Goal: Task Accomplishment & Management: Manage account settings

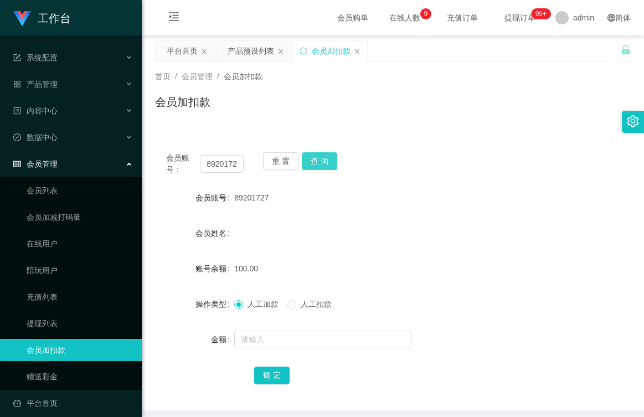
drag, startPoint x: 324, startPoint y: 161, endPoint x: 315, endPoint y: 182, distance: 23.1
click at [323, 161] on button "查 询" at bounding box center [319, 161] width 35 height 18
click at [298, 305] on span "人工扣款" at bounding box center [316, 304] width 40 height 9
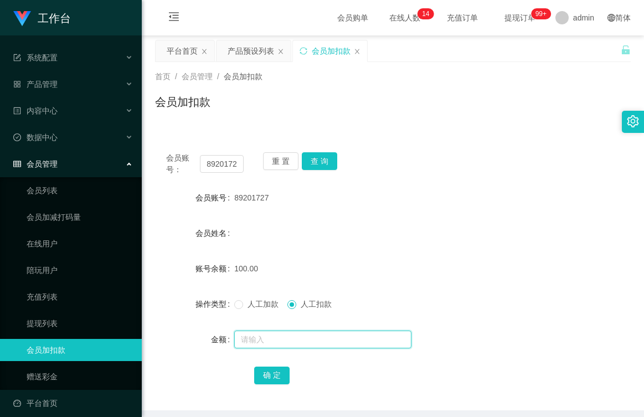
click at [288, 337] on input "text" at bounding box center [322, 340] width 177 height 18
type input "100"
click at [270, 368] on button "确 定" at bounding box center [271, 376] width 35 height 18
click at [276, 161] on button "重 置" at bounding box center [280, 161] width 35 height 18
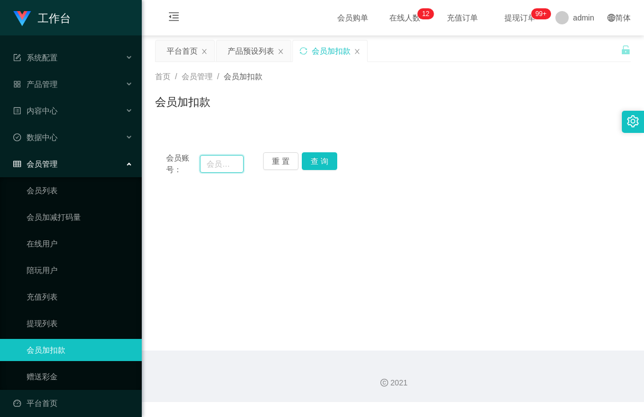
click at [219, 156] on input "text" at bounding box center [222, 164] width 44 height 18
click at [219, 160] on input "text" at bounding box center [222, 164] width 44 height 18
type input "WD091"
click at [313, 160] on button "查 询" at bounding box center [319, 161] width 35 height 18
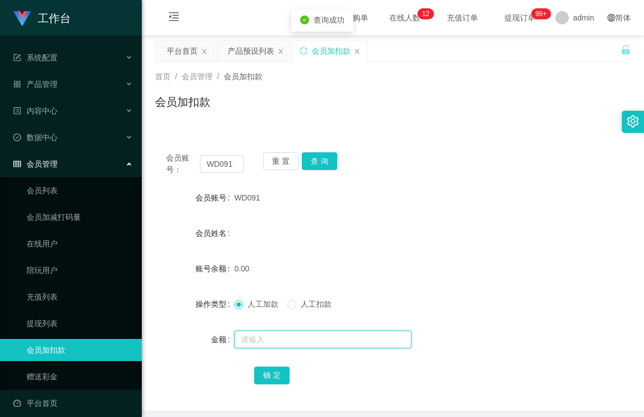
click at [268, 336] on input "text" at bounding box center [322, 340] width 177 height 18
type input "100"
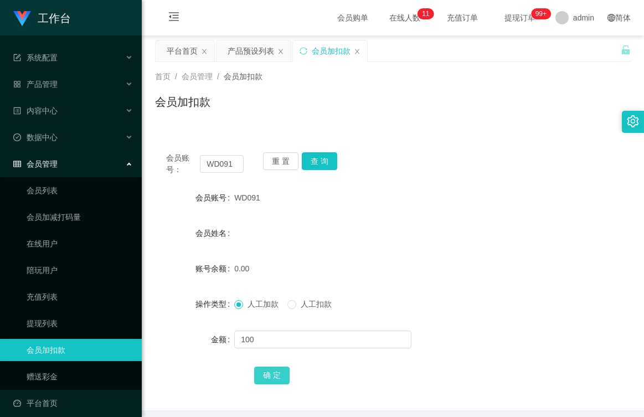
click at [279, 373] on button "确 定" at bounding box center [271, 376] width 35 height 18
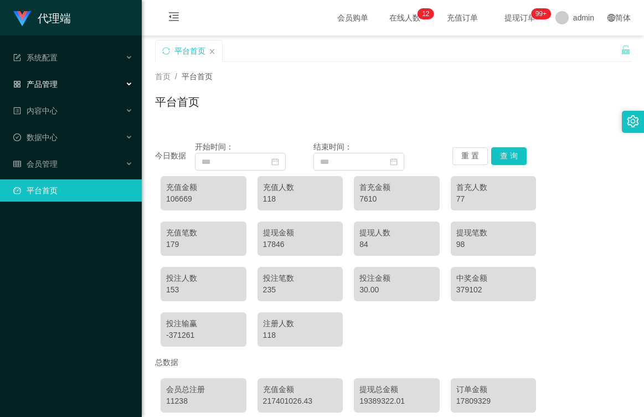
click at [74, 83] on div "产品管理" at bounding box center [71, 84] width 142 height 22
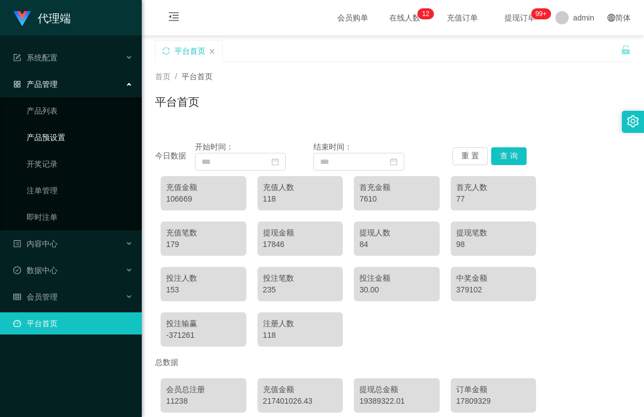
click at [60, 136] on link "产品预设置" at bounding box center [80, 137] width 106 height 22
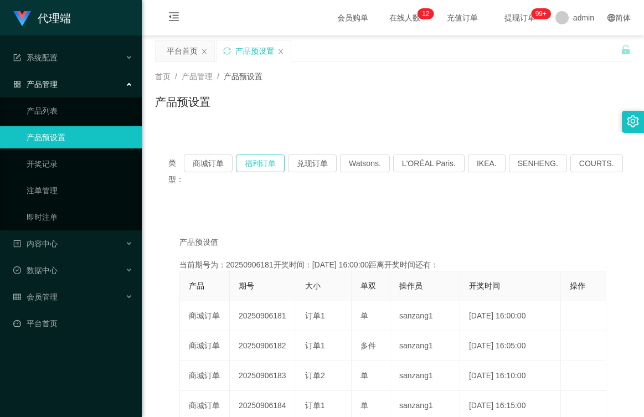
click at [265, 160] on button "福利订单" at bounding box center [260, 164] width 49 height 18
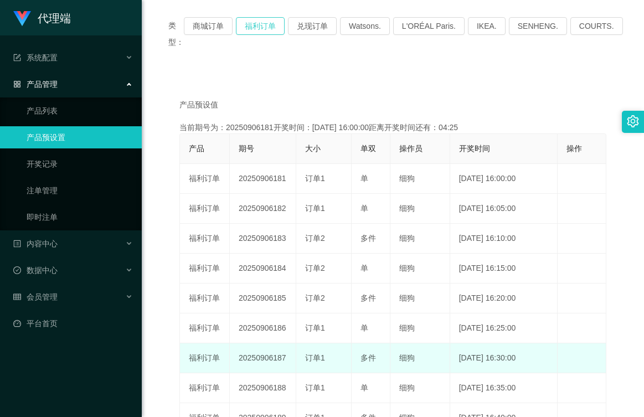
scroll to position [166, 0]
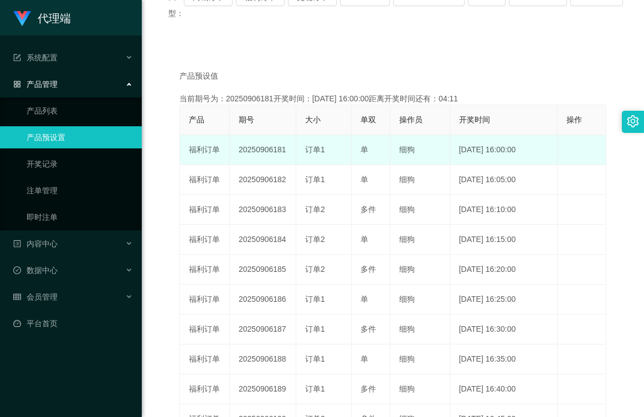
click at [276, 152] on td "20250906181" at bounding box center [263, 150] width 66 height 30
drag, startPoint x: 289, startPoint y: 145, endPoint x: 236, endPoint y: 155, distance: 54.2
click at [236, 155] on td "20250906181" at bounding box center [263, 150] width 66 height 30
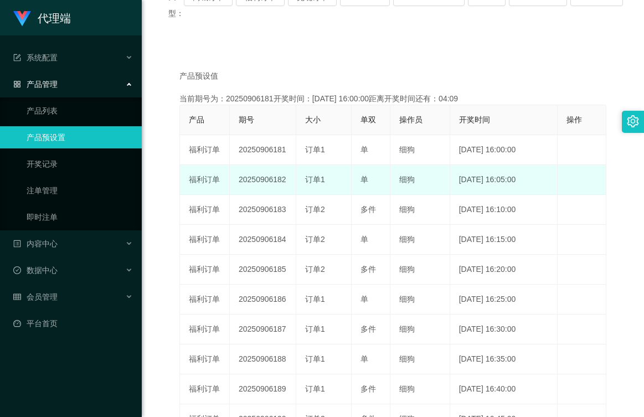
copy td "20250906181"
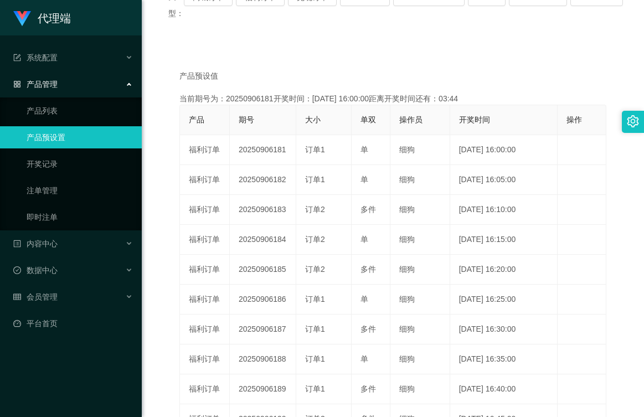
click at [263, 47] on div "产品预设值 添加期号 当前期号为：20250906181开奖时间：[DATE] 16:00:00距离开奖时间还有：03:44 产品 期号 大小 单双 操作员 …" at bounding box center [393, 264] width 476 height 437
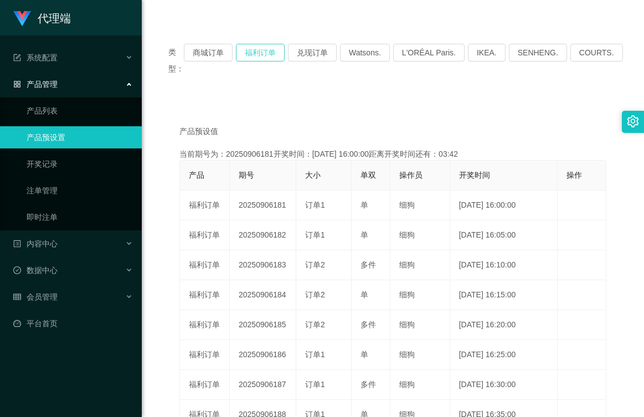
click at [265, 49] on button "福利订单" at bounding box center [260, 53] width 49 height 18
click at [55, 295] on span "会员管理" at bounding box center [35, 297] width 44 height 9
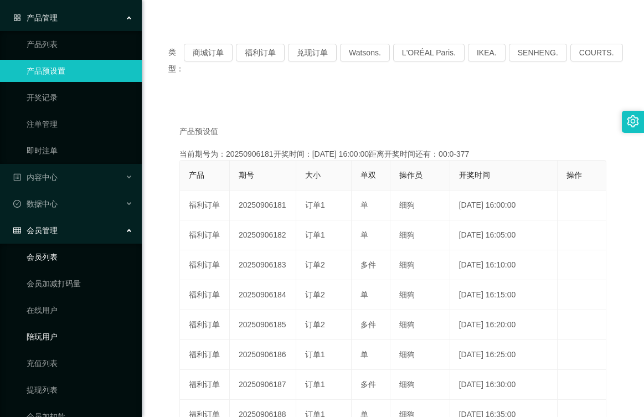
scroll to position [141, 0]
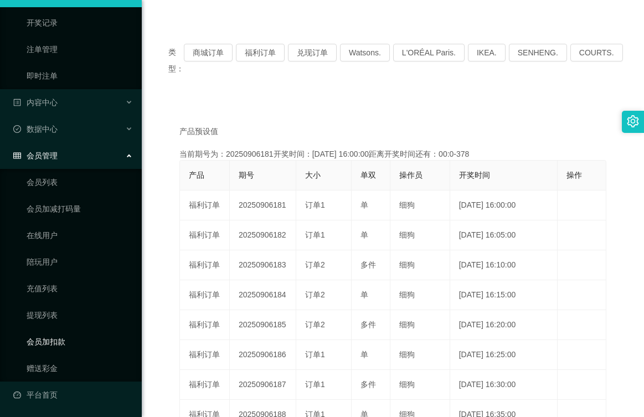
click at [53, 342] on link "会员加扣款" at bounding box center [80, 342] width 106 height 22
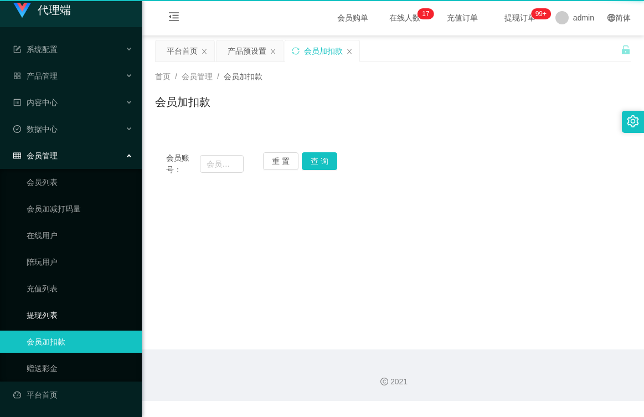
scroll to position [8, 0]
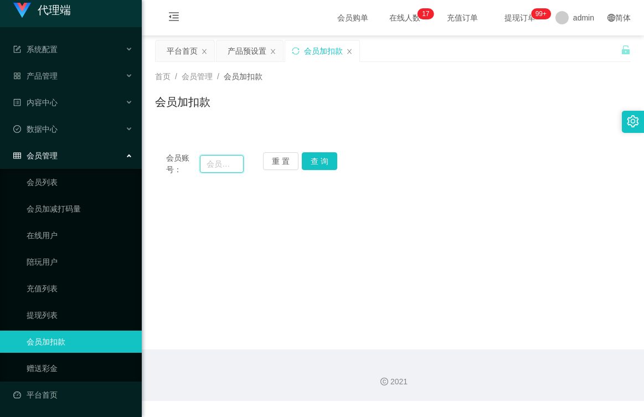
click at [231, 162] on input "text" at bounding box center [222, 164] width 44 height 18
type input "w"
type input "a"
click at [230, 159] on input "text" at bounding box center [222, 164] width 44 height 18
click at [229, 166] on input "text" at bounding box center [222, 164] width 44 height 18
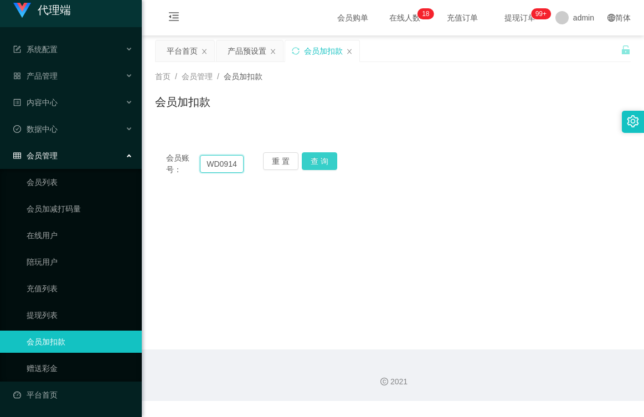
type input "WD0914"
click at [308, 155] on button "查 询" at bounding box center [319, 161] width 35 height 18
click at [281, 160] on button "重 置" at bounding box center [280, 161] width 35 height 18
click at [232, 164] on input "text" at bounding box center [222, 164] width 44 height 18
type input "WD091"
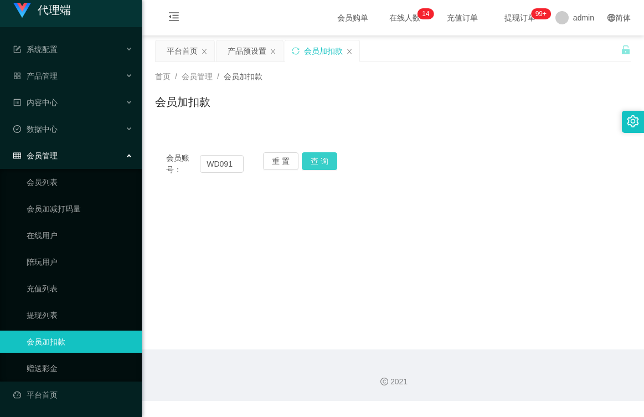
click at [322, 160] on button "查 询" at bounding box center [319, 161] width 35 height 18
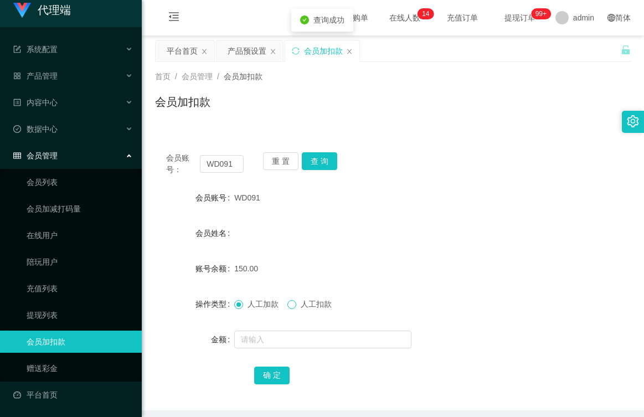
click at [296, 304] on span at bounding box center [292, 304] width 9 height 9
click at [291, 341] on input "text" at bounding box center [322, 340] width 177 height 18
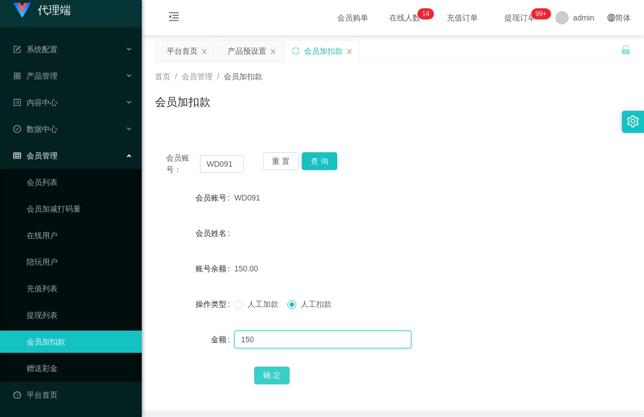
type input "150"
click at [273, 371] on button "确 定" at bounding box center [271, 376] width 35 height 18
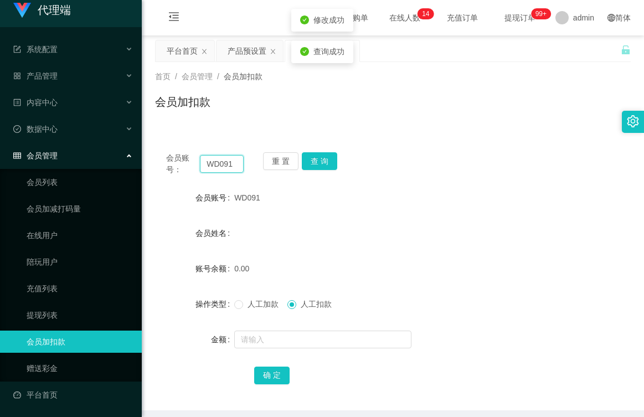
click at [232, 167] on input "WD091" at bounding box center [222, 164] width 44 height 18
type input "W"
drag, startPoint x: 483, startPoint y: 129, endPoint x: 484, endPoint y: 109, distance: 20.0
click at [483, 129] on div "会员账号： 重 置 查 询 会员账号 WD091 会员姓名 账号余额 0.00 操作类型 人工加款 人工扣款 金额 确 定" at bounding box center [393, 269] width 476 height 283
click at [238, 165] on input "text" at bounding box center [222, 164] width 44 height 18
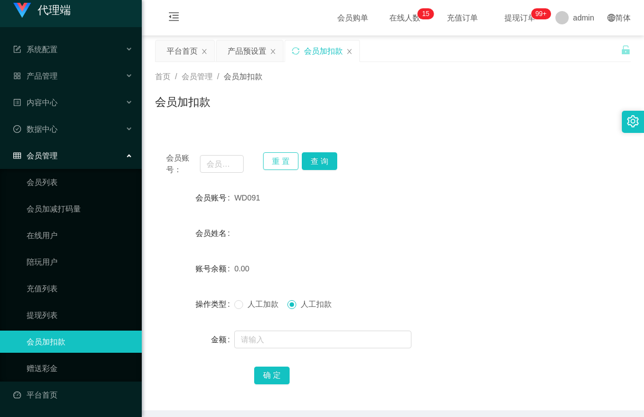
click at [278, 159] on button "重 置" at bounding box center [280, 161] width 35 height 18
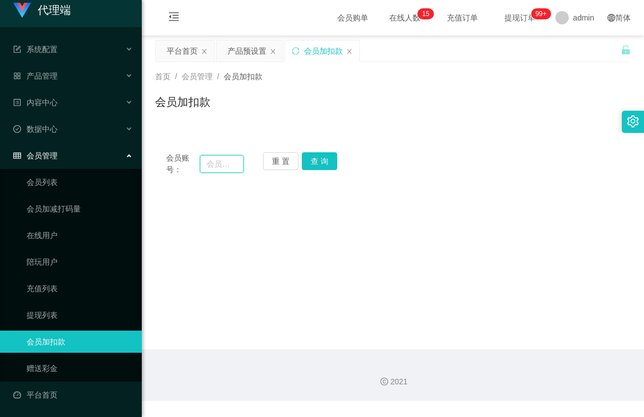
click at [235, 163] on input "text" at bounding box center [222, 164] width 44 height 18
type input "91403027"
click at [311, 157] on button "查 询" at bounding box center [319, 161] width 35 height 18
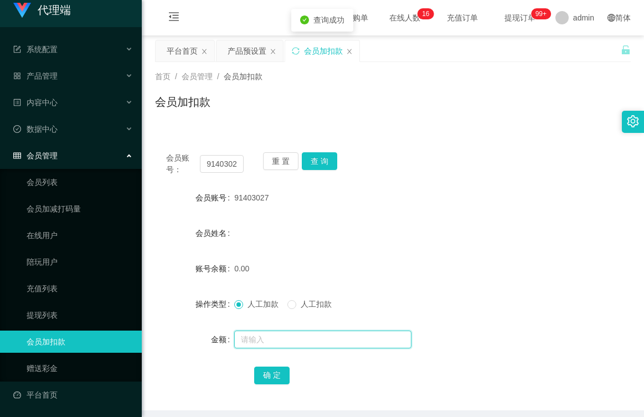
click at [259, 342] on input "text" at bounding box center [322, 340] width 177 height 18
type input "100"
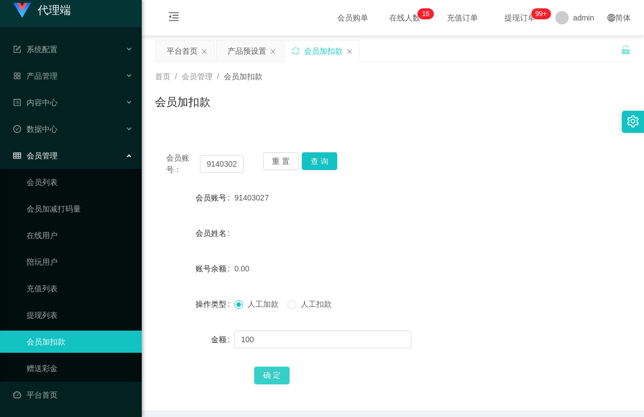
click at [268, 372] on button "确 定" at bounding box center [271, 376] width 35 height 18
drag, startPoint x: 252, startPoint y: 52, endPoint x: 291, endPoint y: 116, distance: 74.6
click at [252, 52] on div "产品预设置" at bounding box center [247, 50] width 39 height 21
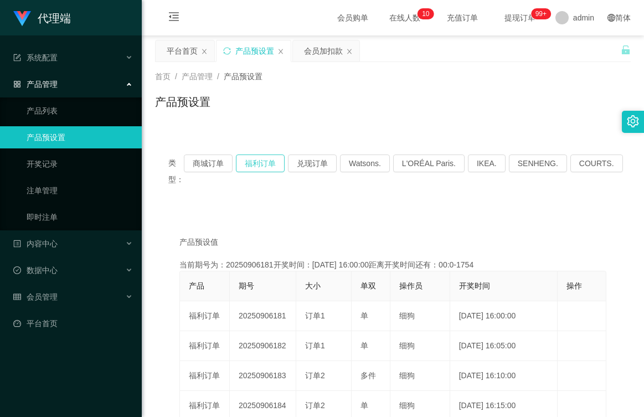
click at [268, 164] on button "福利订单" at bounding box center [260, 164] width 49 height 18
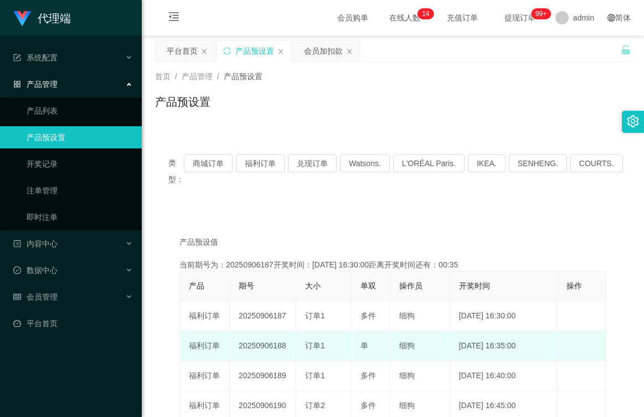
click at [284, 348] on td "20250906188" at bounding box center [263, 346] width 66 height 30
drag, startPoint x: 285, startPoint y: 346, endPoint x: 233, endPoint y: 352, distance: 53.0
click at [233, 352] on td "20250906188" at bounding box center [263, 346] width 66 height 30
copy td "20250906188"
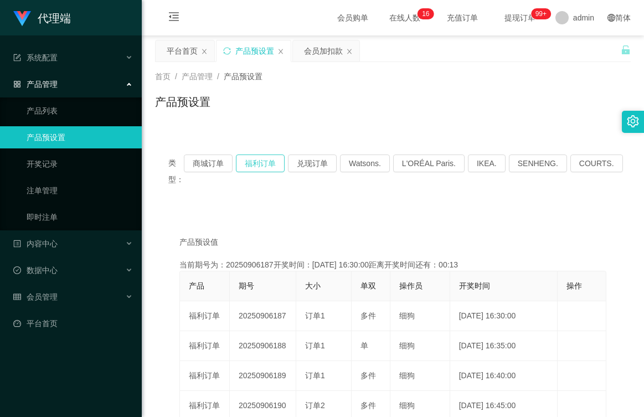
click at [279, 159] on button "福利订单" at bounding box center [260, 164] width 49 height 18
click at [265, 163] on button "福利订单" at bounding box center [260, 164] width 49 height 18
click at [271, 160] on button "福利订单" at bounding box center [260, 164] width 49 height 18
drag, startPoint x: 263, startPoint y: 162, endPoint x: 289, endPoint y: 175, distance: 28.2
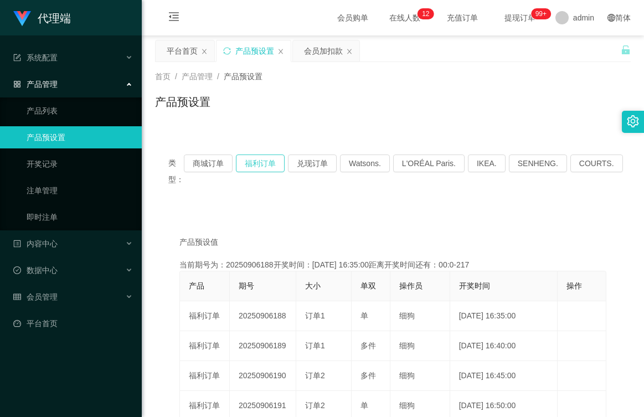
click at [263, 163] on button "福利订单" at bounding box center [260, 164] width 49 height 18
click at [274, 164] on button "福利订单" at bounding box center [260, 164] width 49 height 18
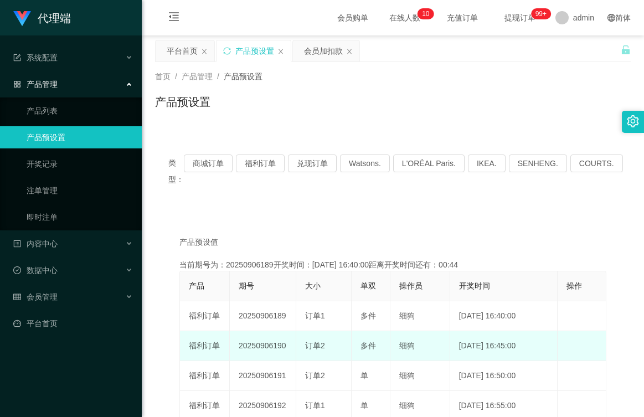
click at [285, 346] on td "20250906190" at bounding box center [263, 346] width 66 height 30
drag, startPoint x: 285, startPoint y: 346, endPoint x: 256, endPoint y: 348, distance: 28.3
click at [256, 348] on td "20250906190" at bounding box center [263, 346] width 66 height 30
copy td "20250906190"
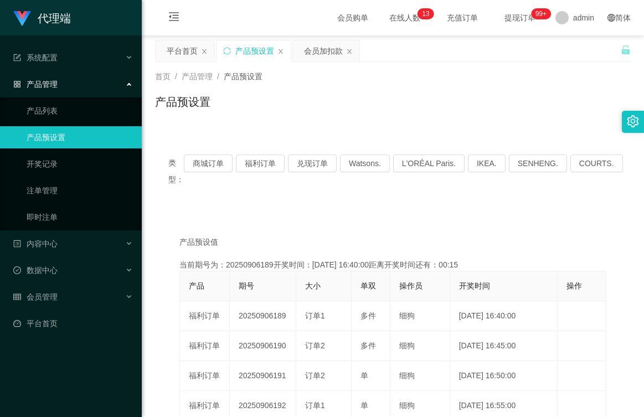
click at [273, 165] on button "福利订单" at bounding box center [260, 164] width 49 height 18
click at [261, 162] on button "福利订单" at bounding box center [260, 164] width 49 height 18
click at [325, 48] on div "会员加扣款" at bounding box center [323, 50] width 39 height 21
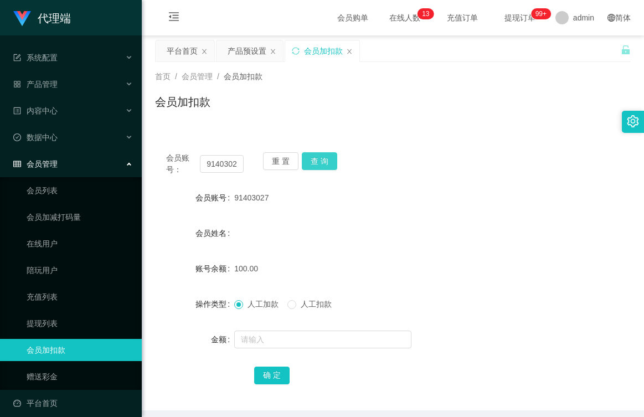
click at [317, 162] on button "查 询" at bounding box center [319, 161] width 35 height 18
click at [299, 304] on span "人工扣款" at bounding box center [316, 304] width 40 height 9
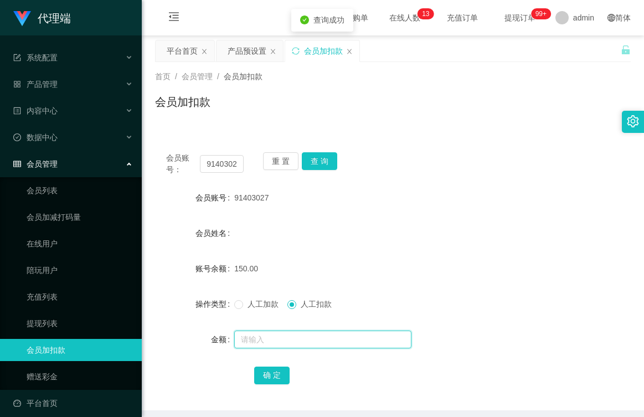
click at [301, 342] on input "text" at bounding box center [322, 340] width 177 height 18
type input "150"
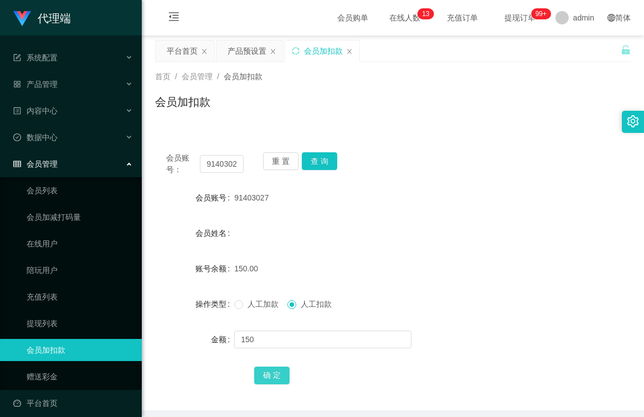
drag, startPoint x: 263, startPoint y: 384, endPoint x: 275, endPoint y: 377, distance: 14.2
click at [263, 384] on div "确 定" at bounding box center [393, 375] width 278 height 22
click at [276, 377] on button "确 定" at bounding box center [271, 376] width 35 height 18
